Goal: Find specific page/section: Find specific page/section

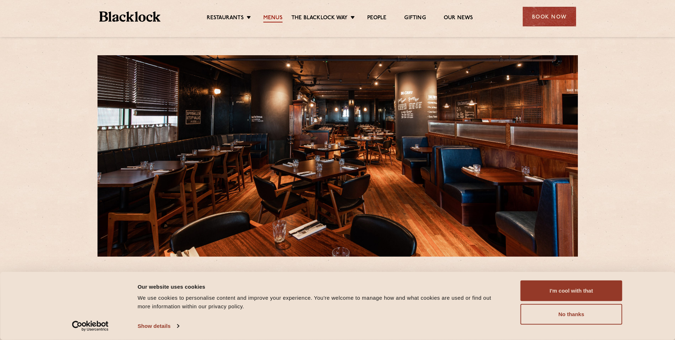
click at [269, 19] on link "Menus" at bounding box center [272, 19] width 19 height 8
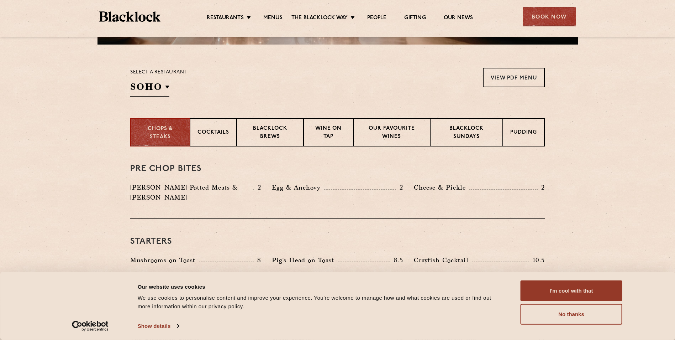
scroll to position [214, 0]
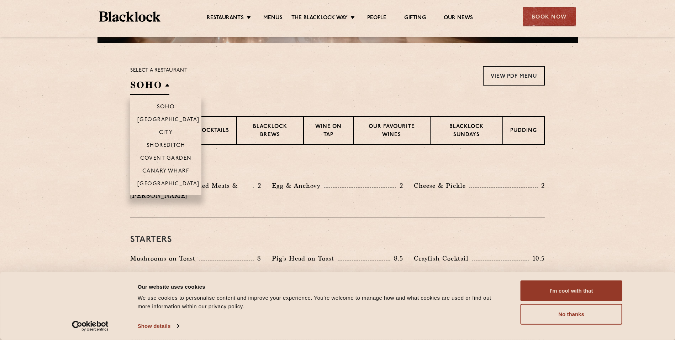
click at [162, 85] on h2 "SOHO" at bounding box center [149, 87] width 39 height 16
click at [168, 169] on p "Canary Wharf" at bounding box center [165, 171] width 47 height 7
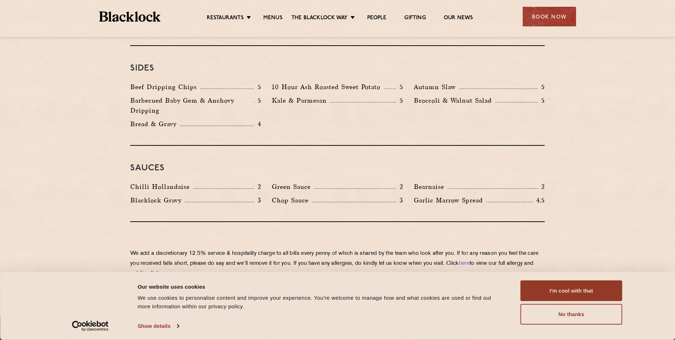
scroll to position [1104, 0]
